Goal: Communication & Community: Connect with others

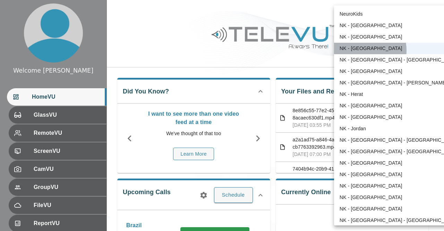
click at [360, 50] on li "NK - [GEOGRAPHIC_DATA]" at bounding box center [398, 48] width 129 height 11
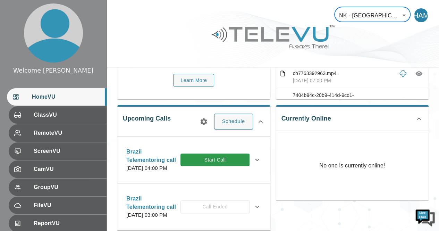
scroll to position [76, 0]
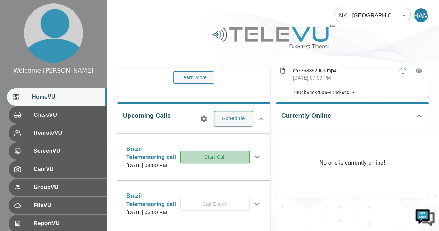
click at [231, 160] on button "Start Call" at bounding box center [214, 157] width 69 height 13
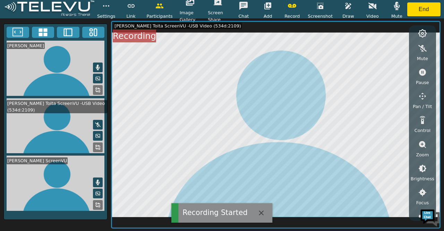
click at [100, 66] on icon at bounding box center [98, 68] width 6 height 6
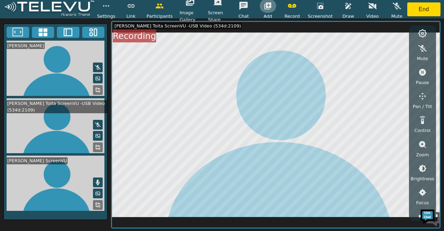
click at [271, 5] on icon "button" at bounding box center [267, 5] width 7 height 7
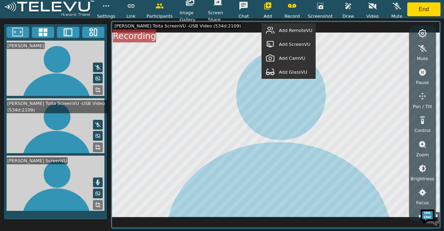
click at [298, 29] on span "Add RemoteVU" at bounding box center [295, 30] width 33 height 7
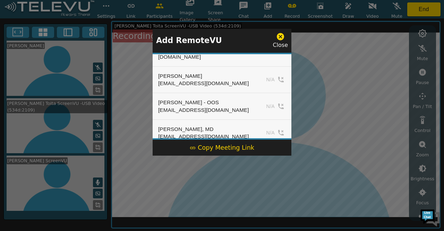
scroll to position [314, 0]
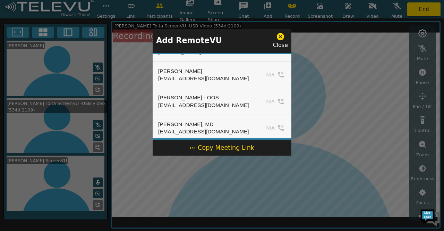
click at [269, 141] on td "N/A" at bounding box center [275, 154] width 34 height 26
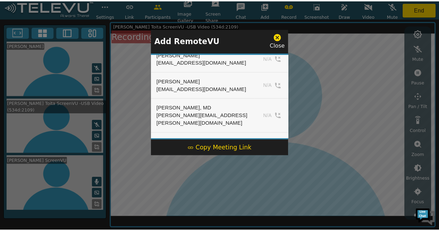
scroll to position [0, 0]
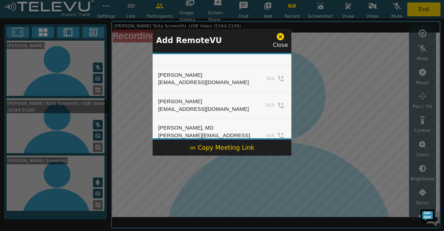
click at [353, 74] on div at bounding box center [222, 115] width 444 height 231
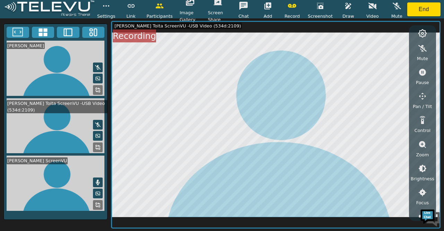
click at [99, 66] on icon at bounding box center [98, 68] width 6 height 6
click at [99, 66] on icon at bounding box center [98, 68] width 4 height 6
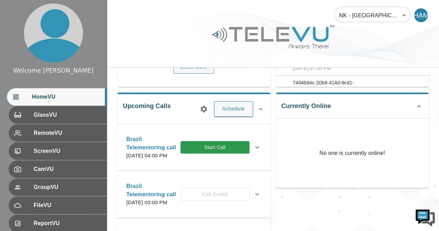
scroll to position [87, 0]
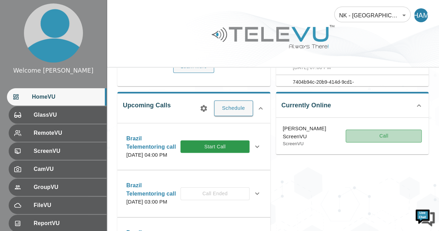
click at [373, 136] on button "Call" at bounding box center [384, 135] width 76 height 13
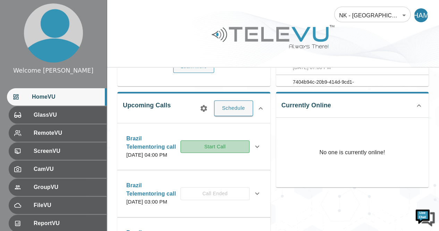
click at [231, 150] on button "Start Call" at bounding box center [214, 146] width 69 height 13
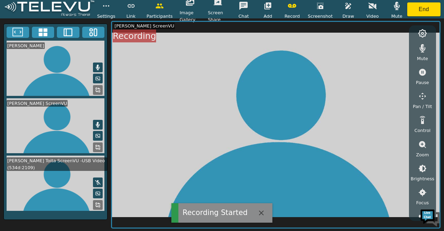
click at [101, 68] on button at bounding box center [98, 67] width 10 height 10
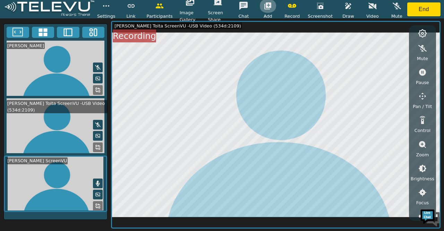
click at [271, 5] on icon "button" at bounding box center [267, 5] width 7 height 7
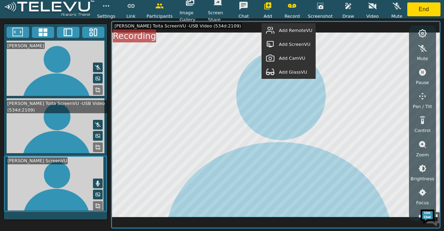
click at [297, 32] on span "Add RemoteVU" at bounding box center [295, 30] width 33 height 7
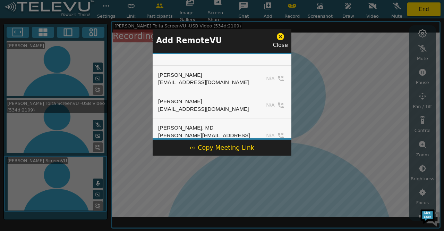
click at [290, 55] on div "[PERSON_NAME] [EMAIL_ADDRESS][DOMAIN_NAME] N/A [PERSON_NAME] [EMAIL_ADDRESS][DO…" at bounding box center [222, 96] width 139 height 87
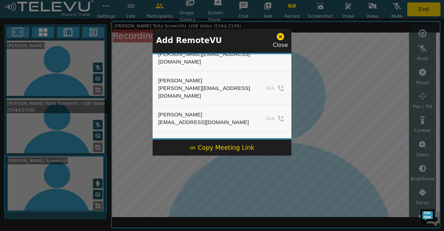
scroll to position [204, 0]
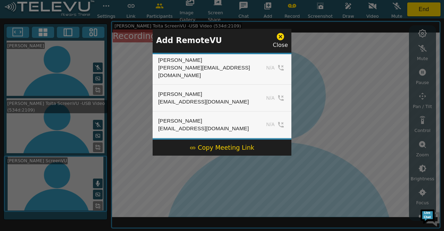
click at [311, 50] on div at bounding box center [222, 115] width 444 height 231
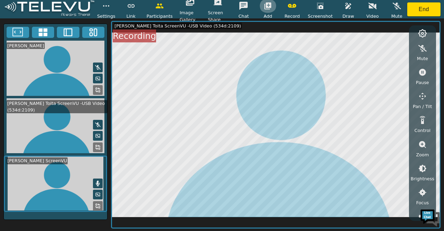
click at [270, 7] on icon "button" at bounding box center [267, 5] width 7 height 7
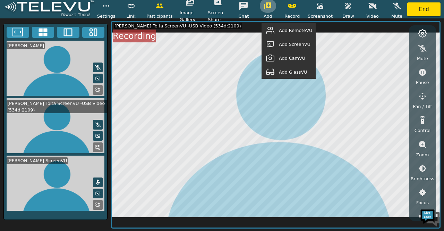
click at [269, 6] on icon "button" at bounding box center [267, 5] width 7 height 7
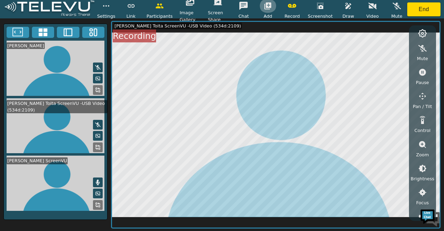
click at [269, 6] on icon "button" at bounding box center [267, 5] width 7 height 7
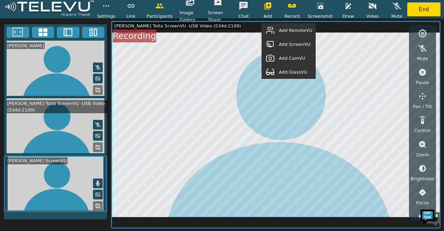
click at [301, 32] on span "Add RemoteVU" at bounding box center [295, 30] width 33 height 7
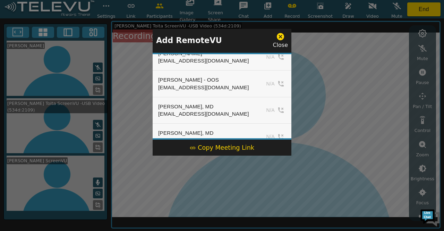
scroll to position [335, 0]
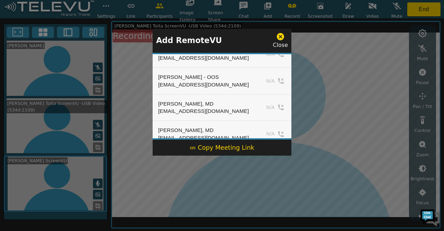
click at [282, 39] on icon at bounding box center [280, 36] width 7 height 7
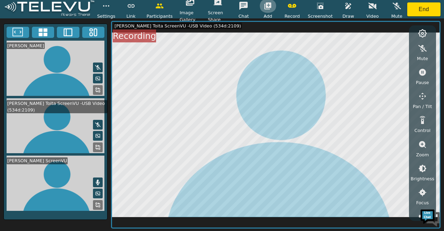
click at [271, 7] on icon "button" at bounding box center [267, 5] width 7 height 7
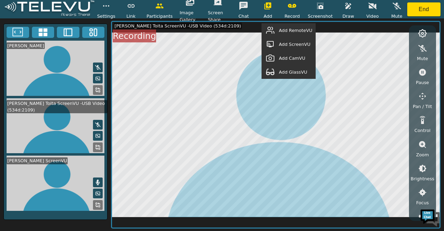
click at [280, 30] on span "Add RemoteVU" at bounding box center [295, 30] width 33 height 7
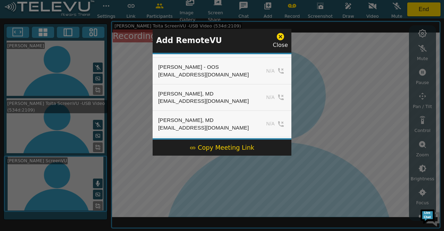
scroll to position [347, 0]
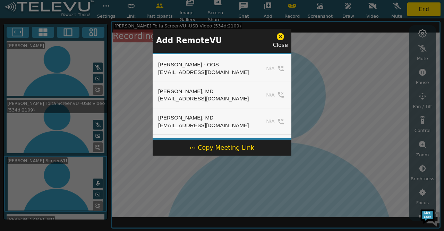
click at [315, 67] on div at bounding box center [222, 115] width 444 height 231
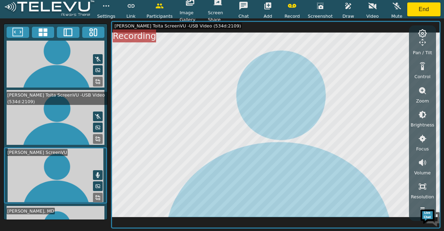
scroll to position [0, 0]
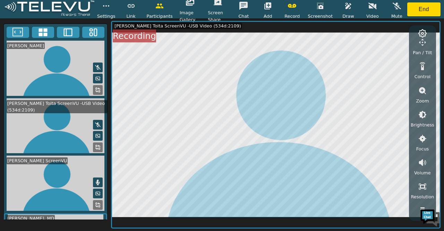
click at [95, 65] on icon at bounding box center [98, 67] width 6 height 5
click at [96, 65] on icon at bounding box center [98, 68] width 4 height 6
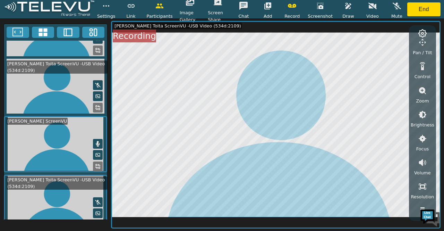
scroll to position [39, 0]
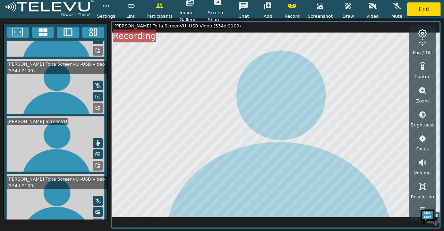
drag, startPoint x: 108, startPoint y: 75, endPoint x: 107, endPoint y: 86, distance: 11.1
click at [107, 86] on div "[PERSON_NAME] [PERSON_NAME] Toita ScreenVU -USB Video (534d:2109) [PERSON_NAME]…" at bounding box center [222, 124] width 444 height 212
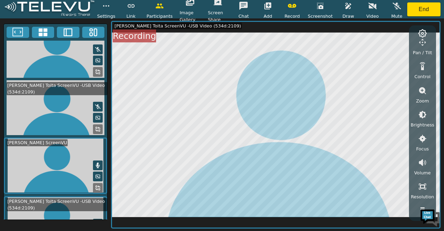
scroll to position [20, 0]
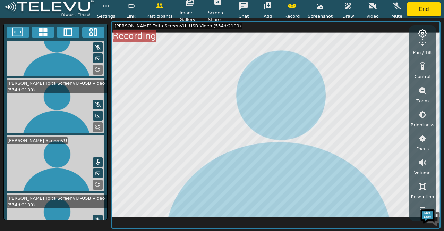
click at [97, 45] on icon at bounding box center [98, 47] width 6 height 6
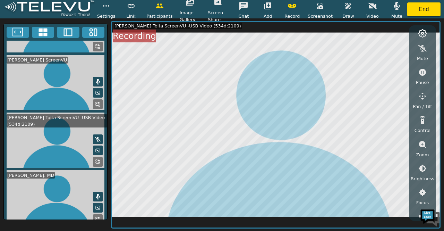
scroll to position [100, 0]
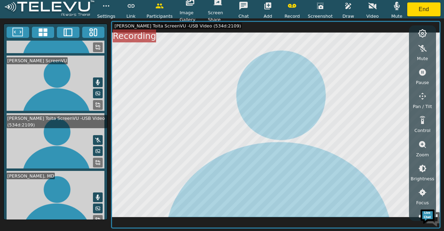
click at [96, 79] on icon at bounding box center [98, 82] width 4 height 6
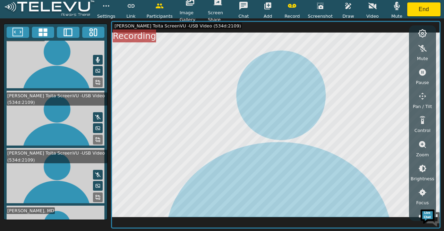
scroll to position [0, 0]
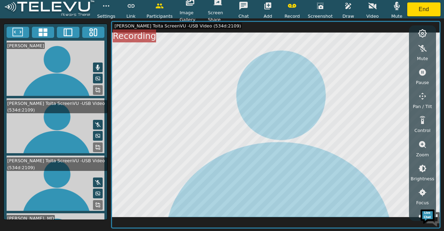
click at [96, 62] on button at bounding box center [98, 67] width 10 height 10
click at [98, 62] on button at bounding box center [98, 67] width 10 height 10
click at [95, 66] on icon at bounding box center [98, 68] width 6 height 6
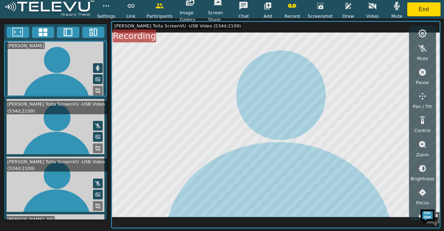
click at [96, 66] on icon at bounding box center [98, 68] width 4 height 6
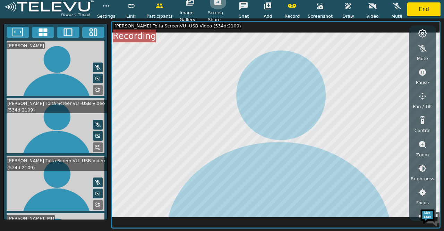
click at [218, 2] on icon "button" at bounding box center [218, 2] width 8 height 8
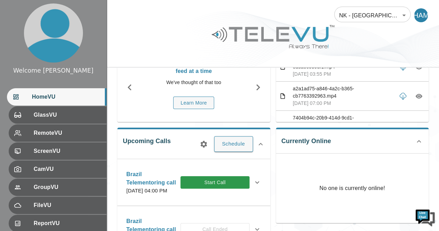
scroll to position [52, 0]
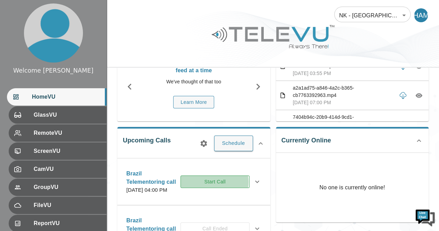
click at [221, 185] on button "Start Call" at bounding box center [214, 181] width 69 height 13
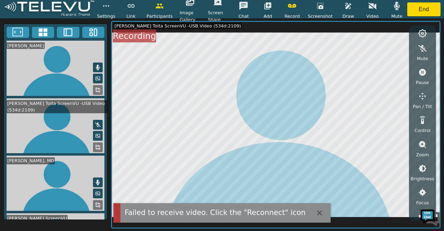
click at [96, 65] on icon at bounding box center [98, 68] width 4 height 6
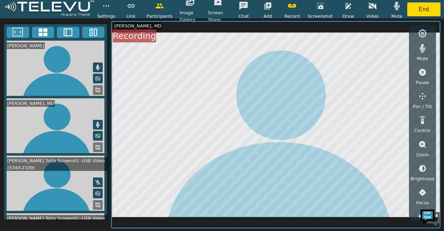
click at [93, 62] on button at bounding box center [98, 67] width 10 height 10
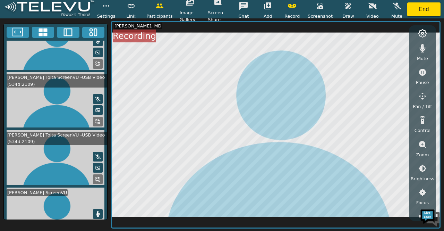
scroll to position [83, 0]
drag, startPoint x: 107, startPoint y: 105, endPoint x: 107, endPoint y: 123, distance: 18.0
click at [107, 123] on div "Harriet Ayaro Mulondo Giselle Coelho, MD Dr. Milton Toita ScreenVU -USB Video (…" at bounding box center [55, 122] width 104 height 196
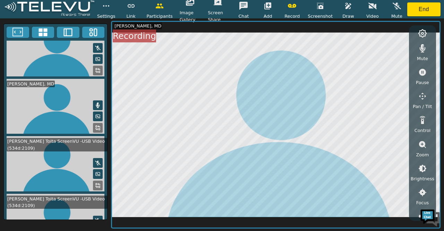
scroll to position [0, 0]
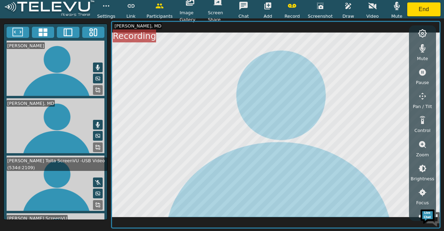
click at [96, 65] on icon at bounding box center [98, 68] width 4 height 6
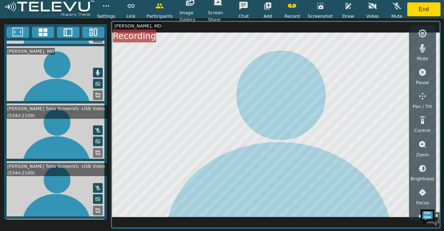
scroll to position [53, 0]
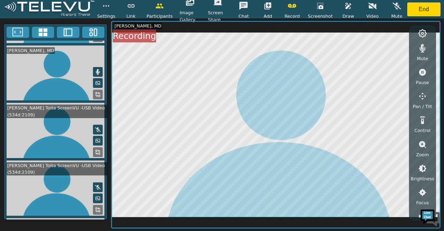
click at [95, 69] on icon at bounding box center [98, 72] width 6 height 6
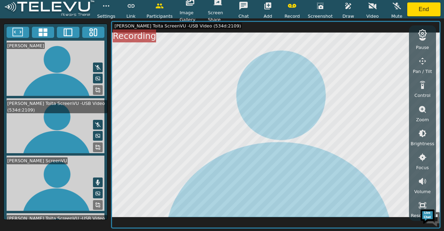
scroll to position [20, 0]
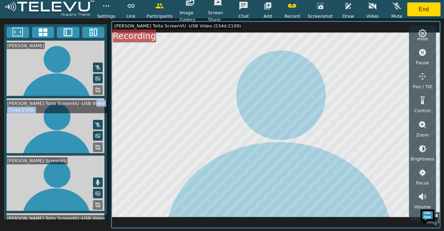
drag, startPoint x: 104, startPoint y: 100, endPoint x: 105, endPoint y: 115, distance: 14.6
click at [105, 115] on div "Harriet Ayaro Mulondo Dr. Milton Toita ScreenVU -USB Video (534d:2109) Dr. Milt…" at bounding box center [55, 130] width 103 height 179
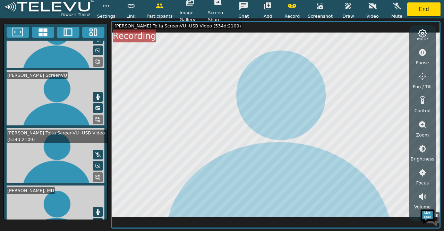
scroll to position [0, 0]
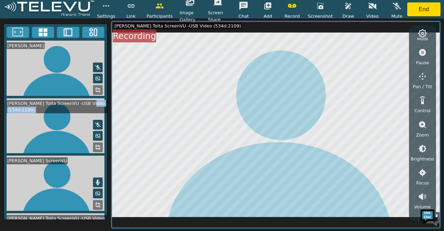
click at [96, 65] on icon at bounding box center [98, 68] width 6 height 6
click at [97, 65] on icon at bounding box center [98, 68] width 6 height 6
drag, startPoint x: 104, startPoint y: 90, endPoint x: 106, endPoint y: 127, distance: 36.5
click at [106, 127] on div "Harriet Ayaro Mulondo Dr. Milton Toita ScreenVU -USB Video (534d:2109) Dr. Milt…" at bounding box center [55, 130] width 103 height 179
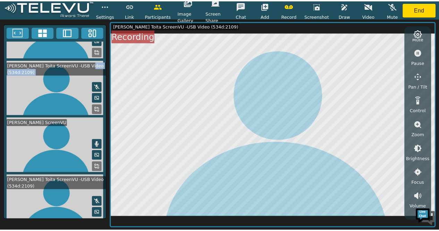
scroll to position [43, 0]
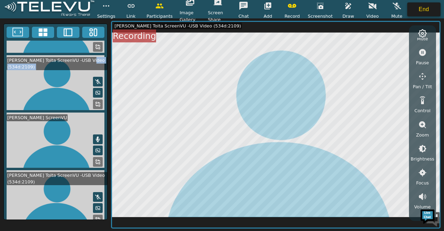
click at [416, 8] on button "End" at bounding box center [423, 9] width 33 height 14
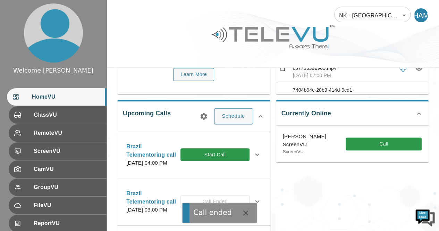
scroll to position [82, 0]
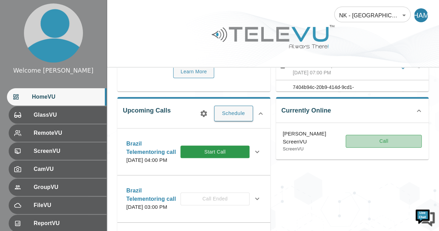
click at [355, 139] on button "Call" at bounding box center [384, 141] width 76 height 13
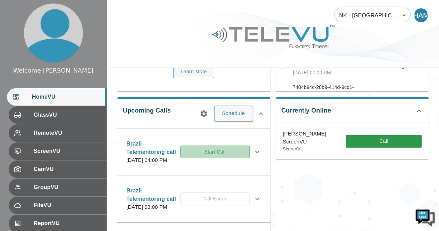
click at [230, 153] on button "Start Call" at bounding box center [214, 151] width 69 height 13
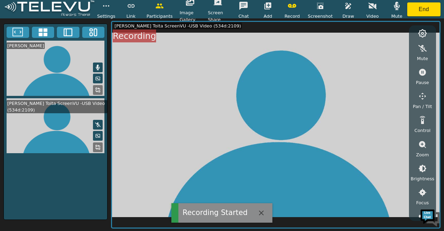
click at [99, 67] on icon at bounding box center [98, 68] width 4 height 6
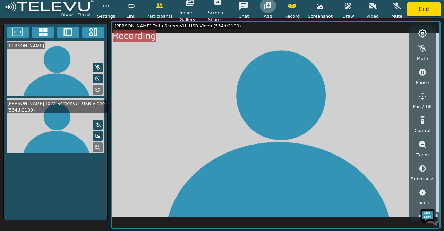
click at [268, 5] on icon "button" at bounding box center [267, 5] width 7 height 7
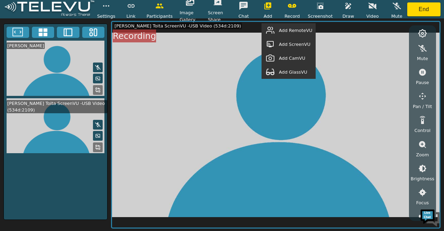
click at [285, 27] on span "Add RemoteVU" at bounding box center [295, 30] width 33 height 7
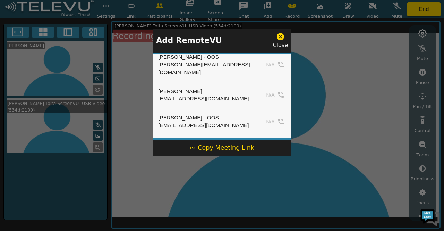
scroll to position [307, 0]
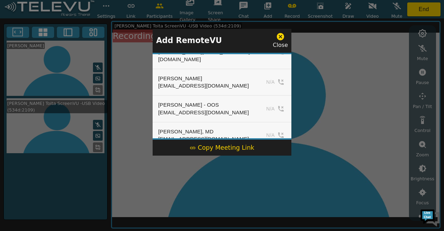
click at [273, 122] on td "N/A" at bounding box center [275, 135] width 34 height 26
click at [315, 75] on div at bounding box center [222, 115] width 444 height 231
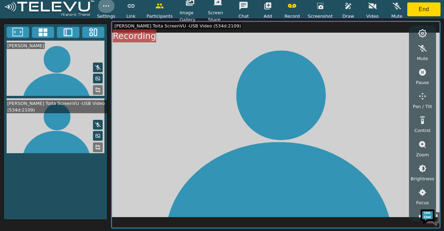
click at [108, 6] on circle "button" at bounding box center [108, 6] width 1 height 1
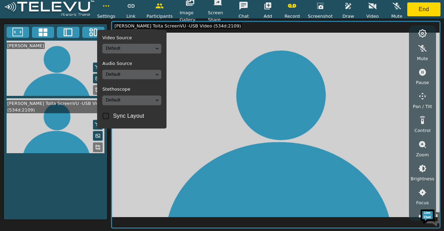
click at [202, 102] on video at bounding box center [275, 125] width 327 height 206
click at [187, 65] on video at bounding box center [275, 125] width 327 height 206
click at [185, 67] on video at bounding box center [275, 125] width 327 height 206
click at [71, 175] on div "Harriet Ayaro Mulondo Dr. Milton Toita ScreenVU -USB Video (534d:2109)" at bounding box center [55, 122] width 104 height 196
click at [95, 175] on div "Harriet Ayaro Mulondo Dr. Milton Toita ScreenVU -USB Video (534d:2109)" at bounding box center [55, 122] width 104 height 196
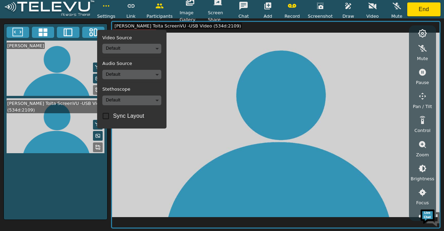
click at [95, 175] on div "Harriet Ayaro Mulondo Dr. Milton Toita ScreenVU -USB Video (534d:2109)" at bounding box center [55, 122] width 104 height 196
click at [192, 108] on video at bounding box center [275, 125] width 327 height 206
click at [108, 2] on icon "button" at bounding box center [106, 6] width 8 height 8
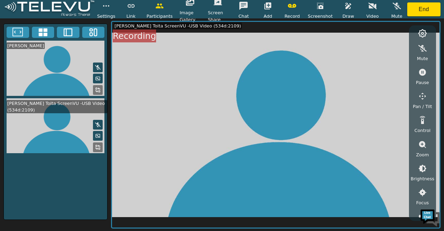
click at [433, 143] on div "Mute Pause Pan / Tilt Control Zoom Brightness Focus Volume Resolution Flashligh…" at bounding box center [422, 122] width 27 height 195
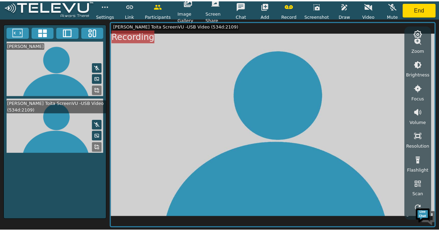
scroll to position [108, 0]
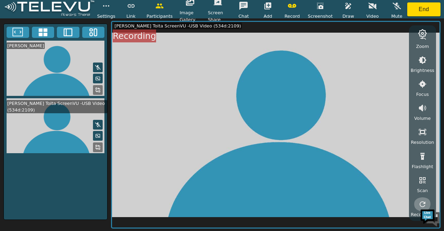
click at [423, 202] on icon "button" at bounding box center [422, 204] width 8 height 8
click at [413, 11] on button "End" at bounding box center [423, 9] width 33 height 14
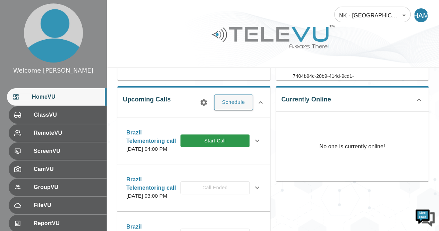
scroll to position [74, 0]
